Goal: Task Accomplishment & Management: Complete application form

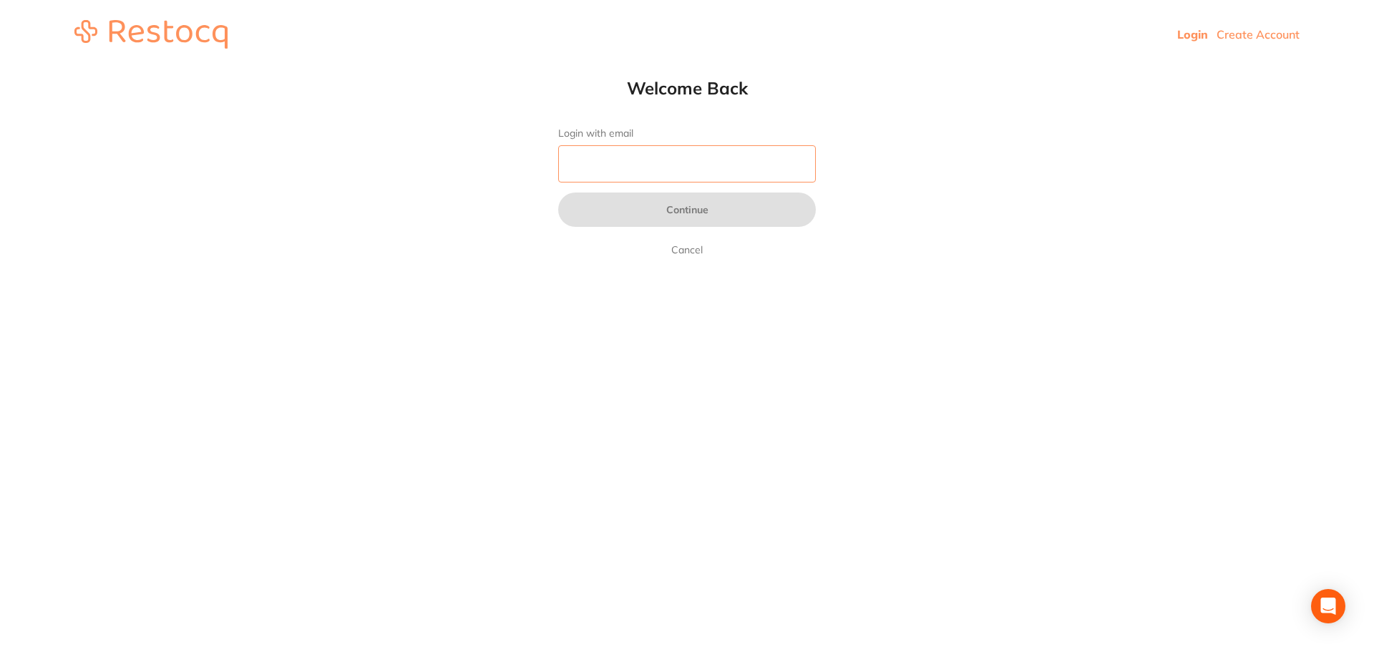
click at [642, 172] on input "Login with email" at bounding box center [687, 163] width 258 height 37
click at [107, 33] on img at bounding box center [150, 34] width 153 height 29
click at [165, 35] on img at bounding box center [150, 34] width 153 height 29
click at [88, 35] on img at bounding box center [150, 34] width 153 height 29
click at [89, 35] on img at bounding box center [150, 34] width 153 height 29
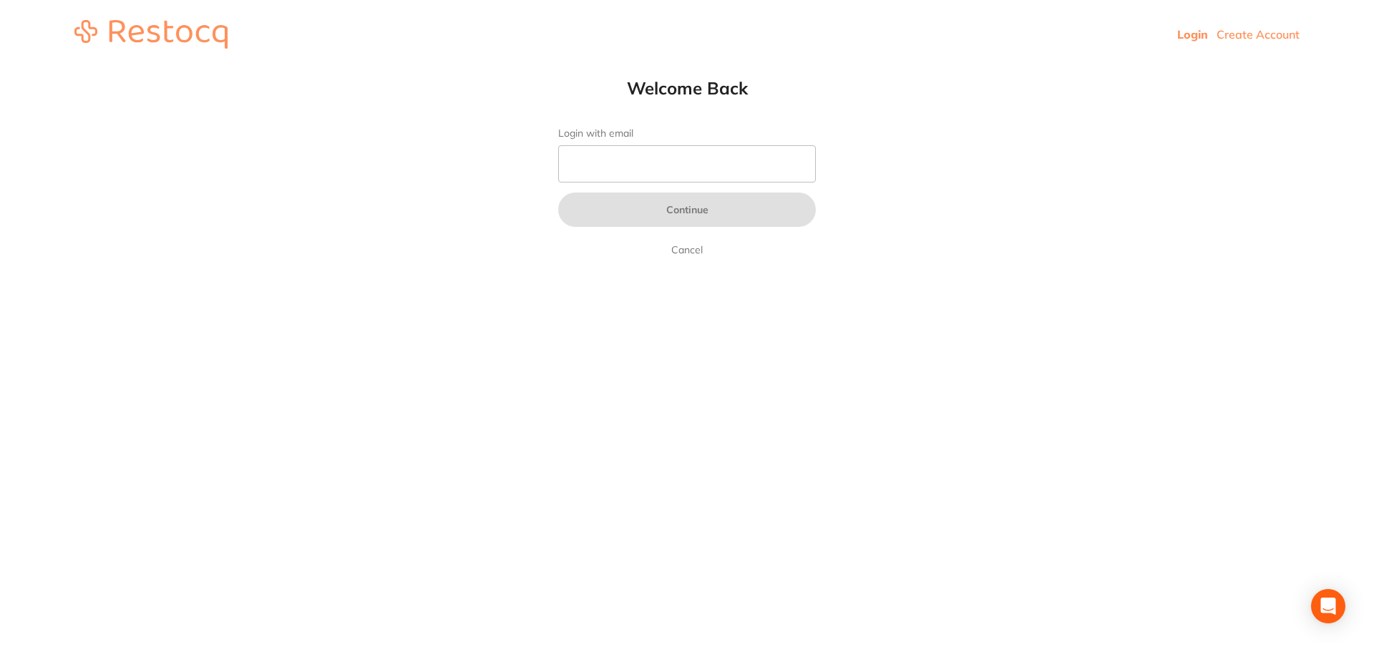
click at [1248, 38] on link "Create Account" at bounding box center [1257, 34] width 83 height 14
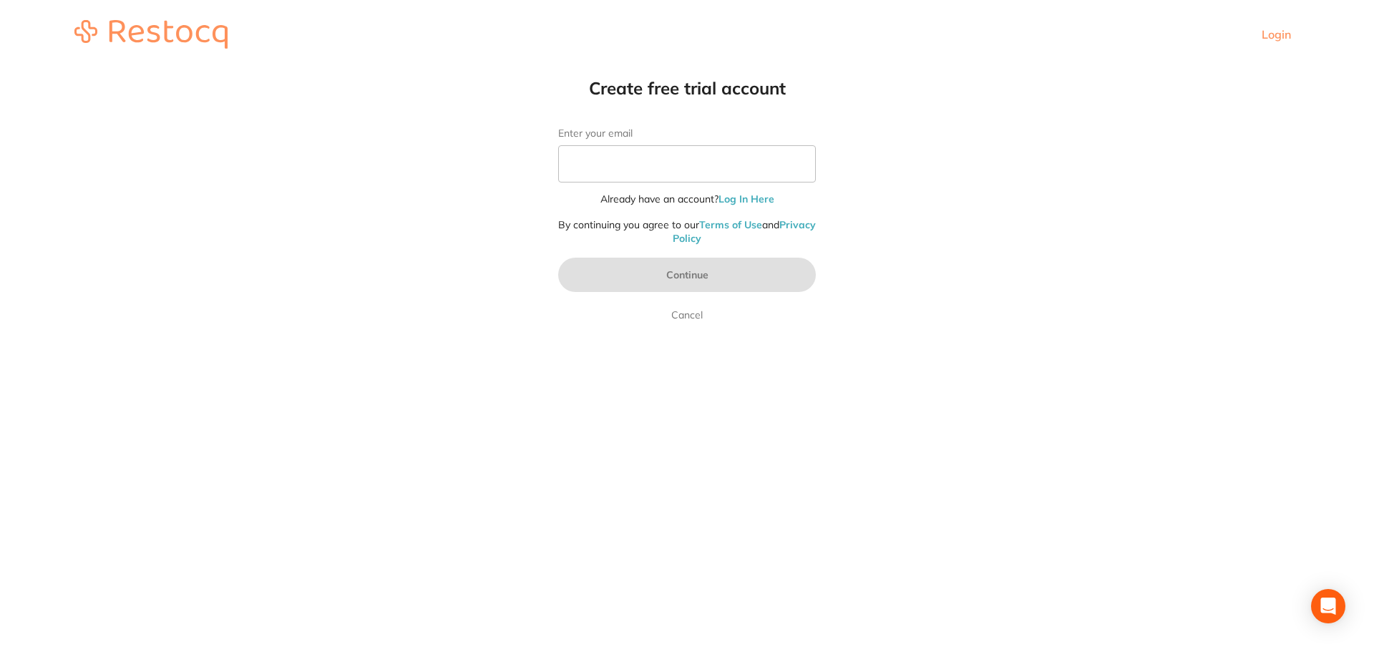
click at [762, 221] on link "Terms of Use" at bounding box center [730, 224] width 63 height 13
click at [698, 239] on link "Privacy Policy" at bounding box center [744, 231] width 143 height 27
click at [627, 162] on input "Enter your email" at bounding box center [687, 163] width 258 height 37
click at [969, 69] on html "Login Create free trial account Enter your email Already have an account? Log I…" at bounding box center [687, 34] width 1374 height 69
